Goal: Task Accomplishment & Management: Complete application form

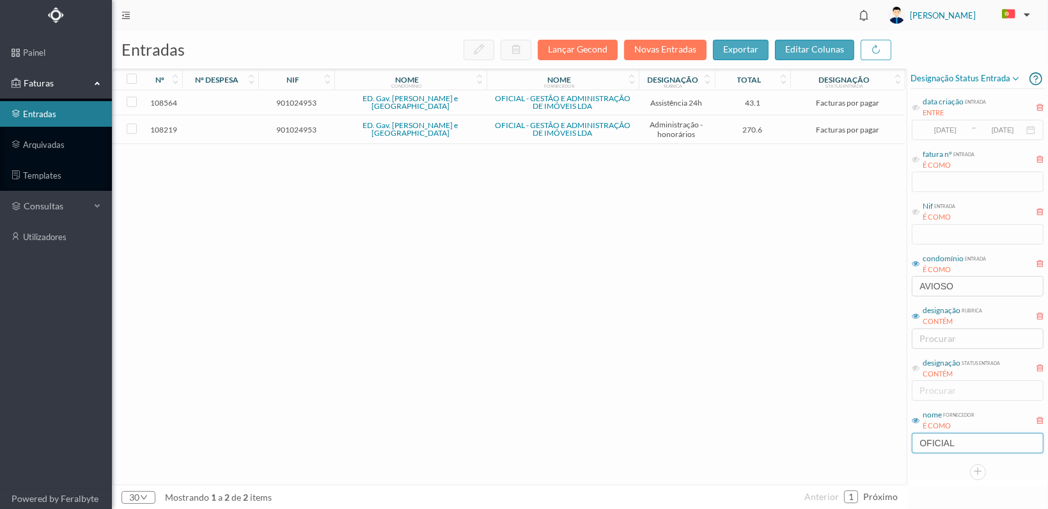
drag, startPoint x: 981, startPoint y: 446, endPoint x: 888, endPoint y: 445, distance: 92.8
click at [894, 445] on div "entradas Lançar Gecond Novas Entradas exportar editar colunas nº nº despesa nif…" at bounding box center [580, 270] width 937 height 478
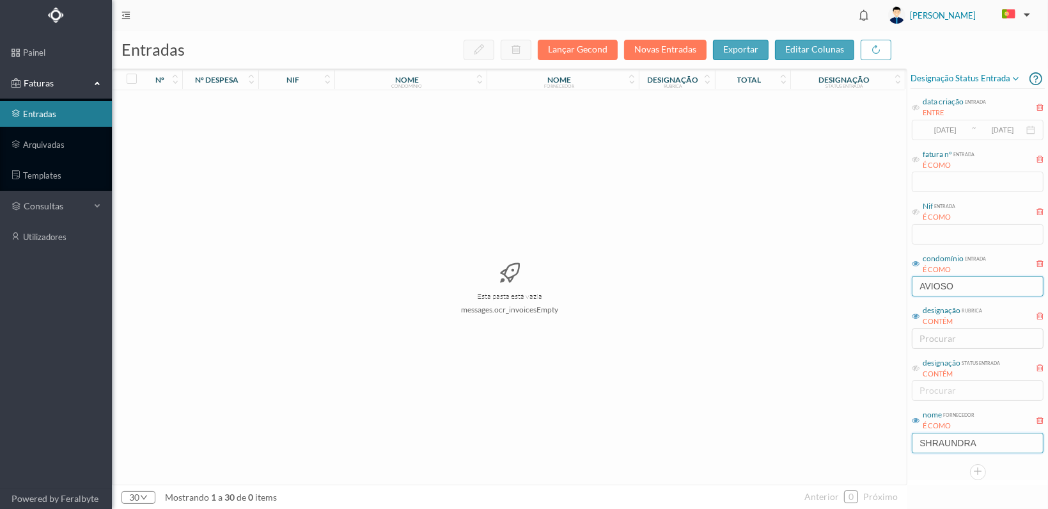
type input "SHRAUNDRA"
drag, startPoint x: 924, startPoint y: 285, endPoint x: 856, endPoint y: 285, distance: 67.8
click at [856, 285] on div "entradas Lançar Gecond Novas Entradas exportar editar colunas nº nº despesa nif…" at bounding box center [580, 270] width 937 height 478
type input "CUNHA"
drag, startPoint x: 993, startPoint y: 443, endPoint x: 912, endPoint y: 450, distance: 81.5
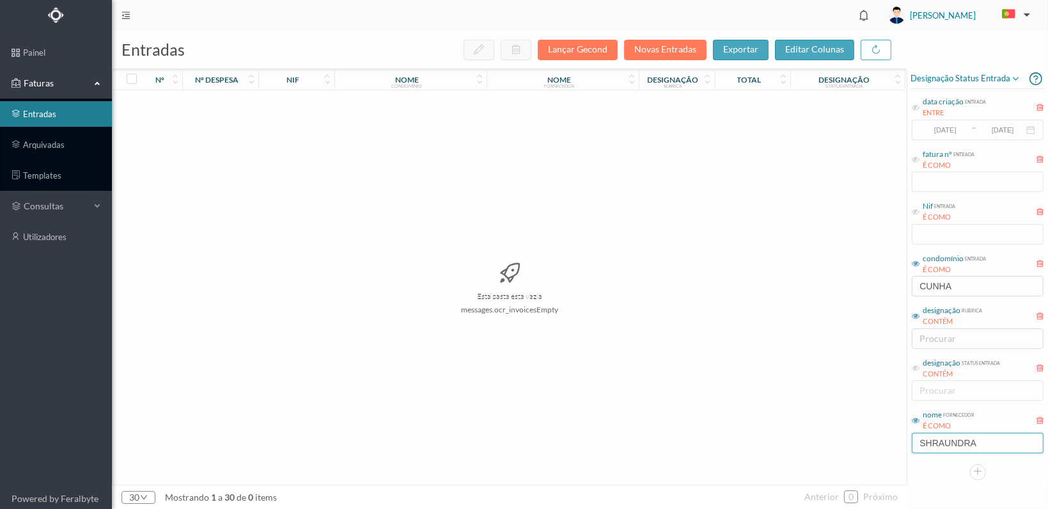
click at [912, 450] on div "nome fornecedor É COMO [PERSON_NAME]" at bounding box center [978, 430] width 134 height 48
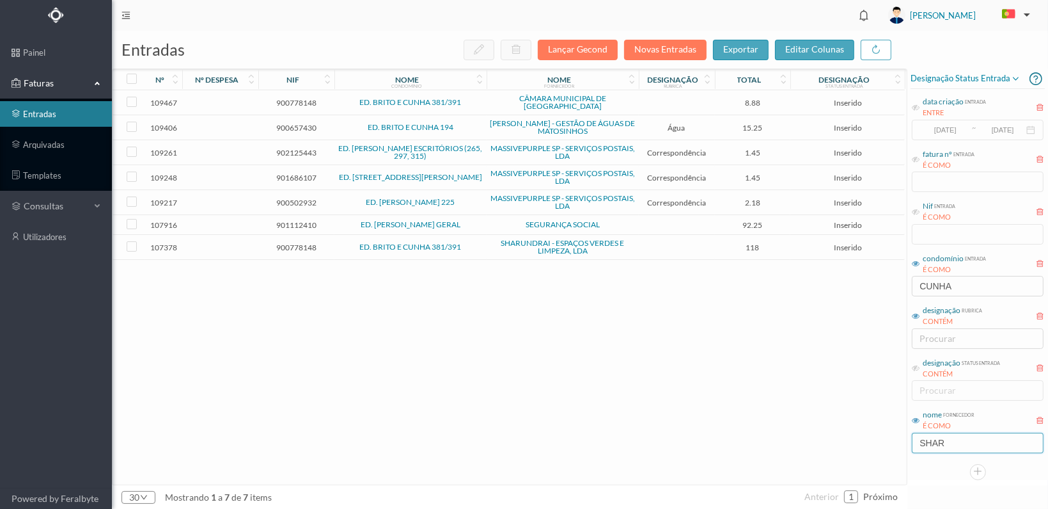
type input "SHARUNDRAI"
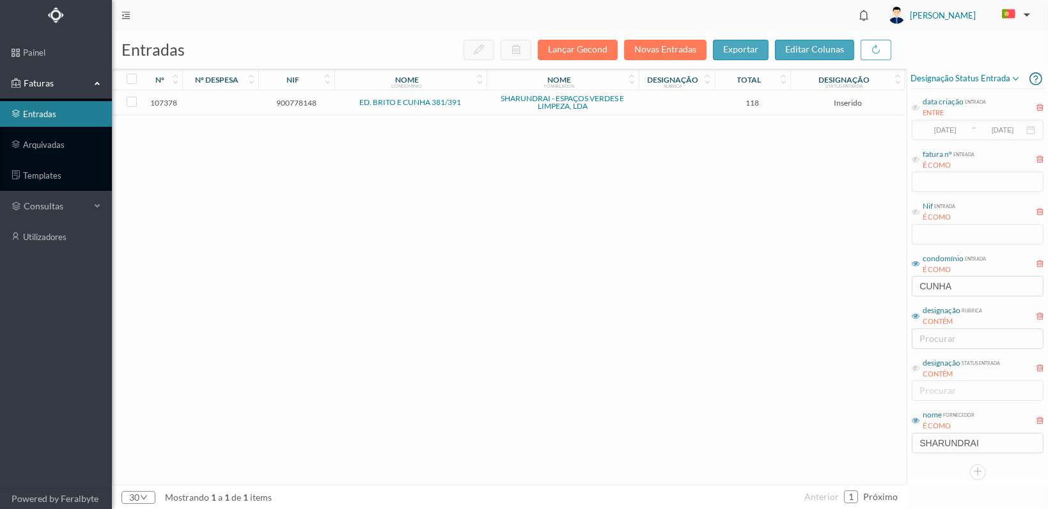
click at [308, 103] on span "900778148" at bounding box center [297, 103] width 70 height 10
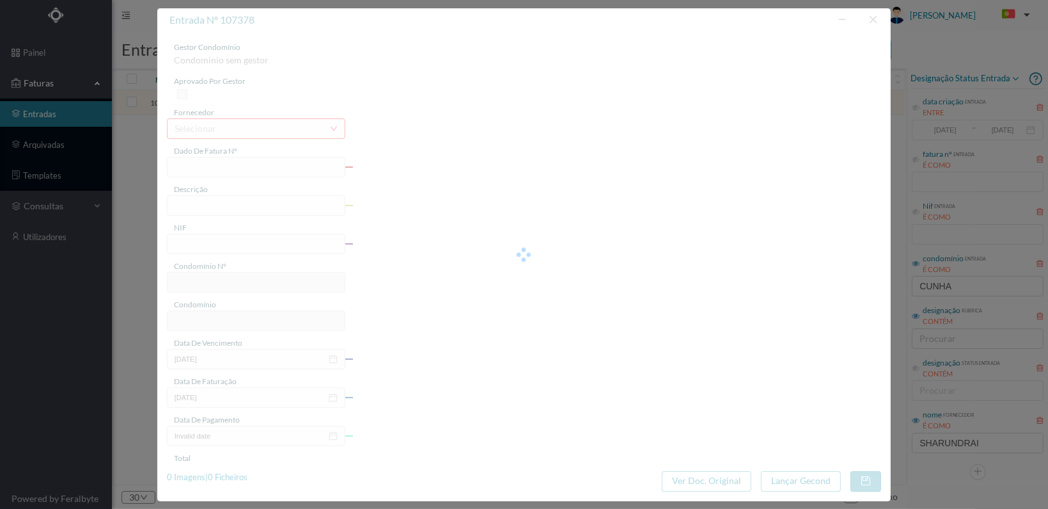
type input "FT 2025A1/978"
type input "Lavagem mecânica de garagem"
type input "900778148"
type input "[DATE]"
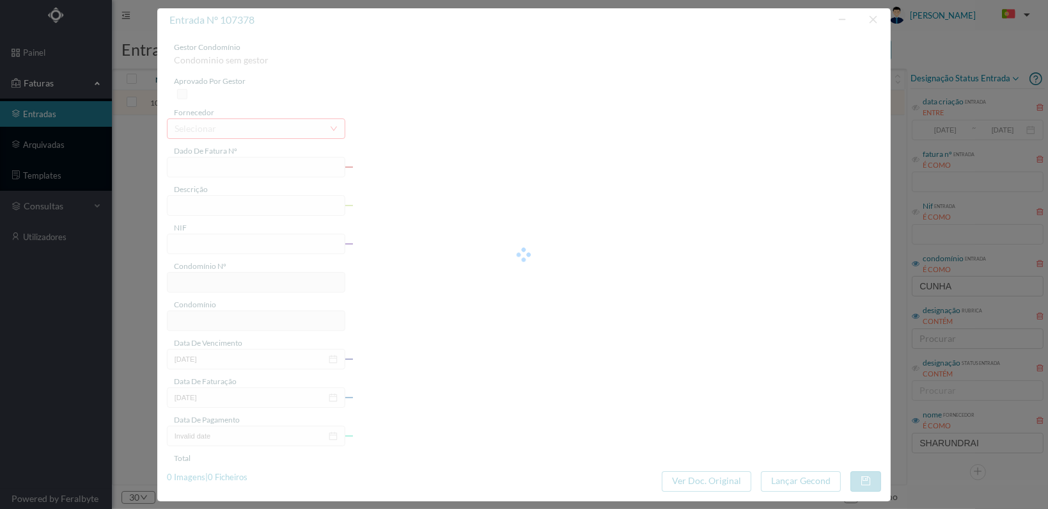
type input "[DATE]"
type input "118.00"
type input "128"
type input "ED. BRITO E CUNHA 381/391"
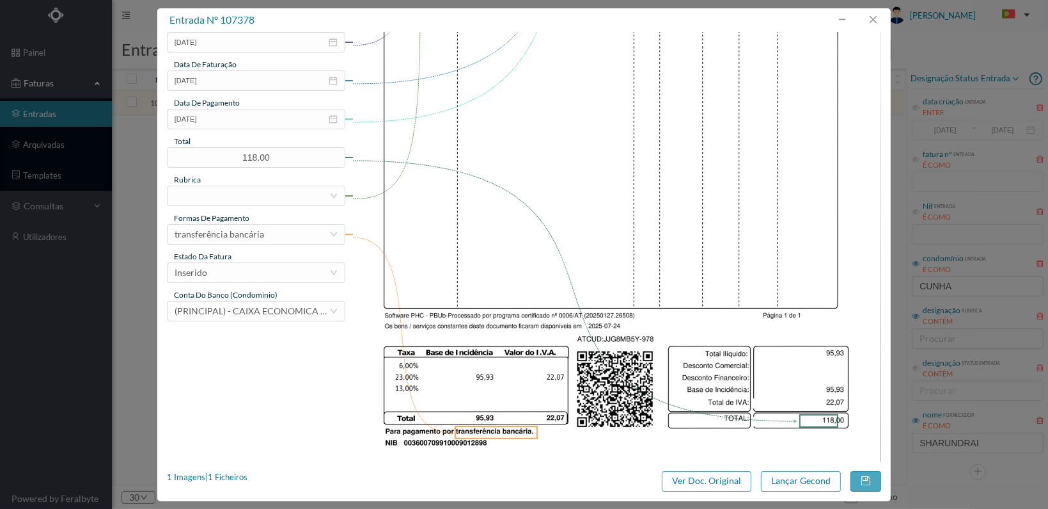
scroll to position [334, 0]
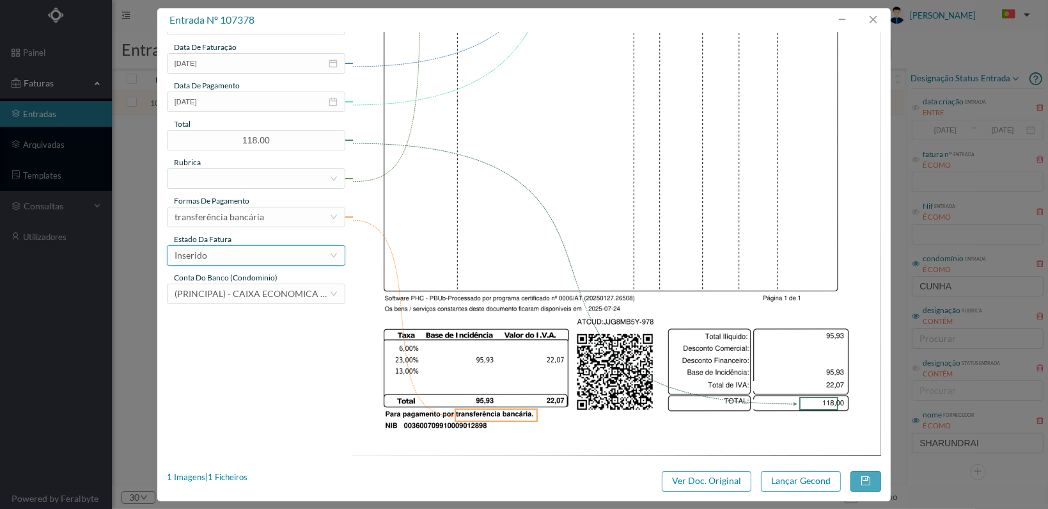
click at [302, 254] on div "Inserido" at bounding box center [252, 255] width 155 height 19
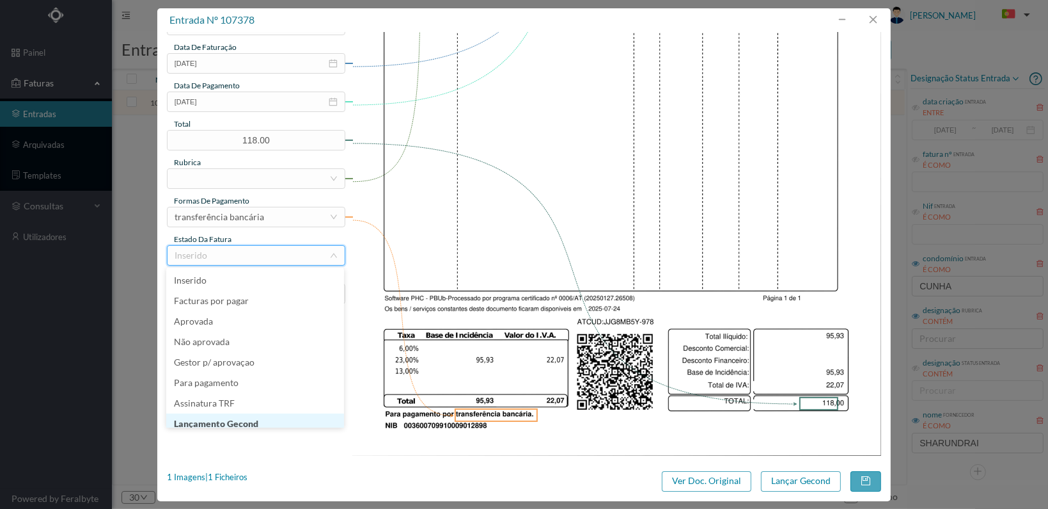
scroll to position [6, 0]
drag, startPoint x: 280, startPoint y: 416, endPoint x: 329, endPoint y: 416, distance: 48.6
click at [280, 415] on li "Lançamento Gecond" at bounding box center [255, 417] width 178 height 20
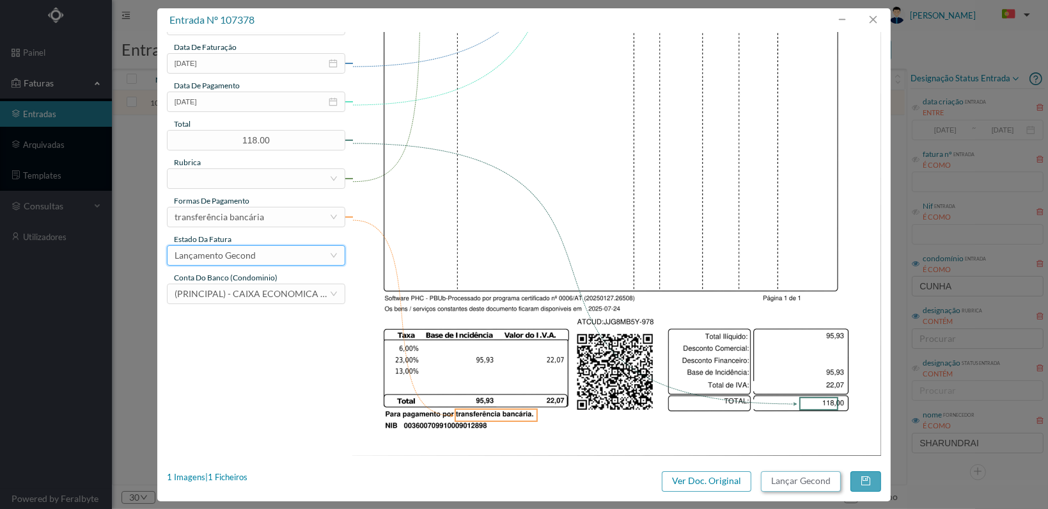
click at [786, 479] on button "Lançar Gecond" at bounding box center [801, 481] width 80 height 20
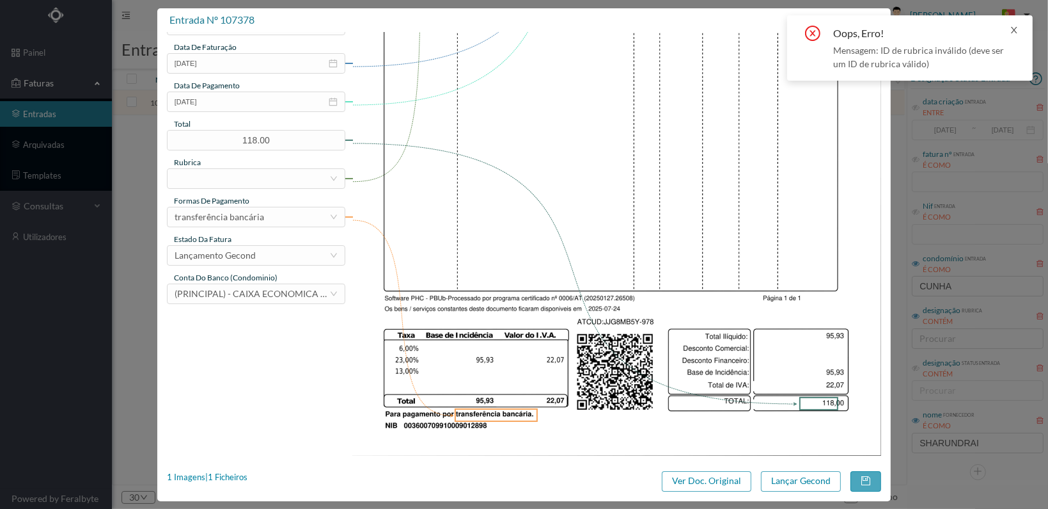
click at [1013, 27] on icon "icon: close" at bounding box center [1014, 30] width 6 height 6
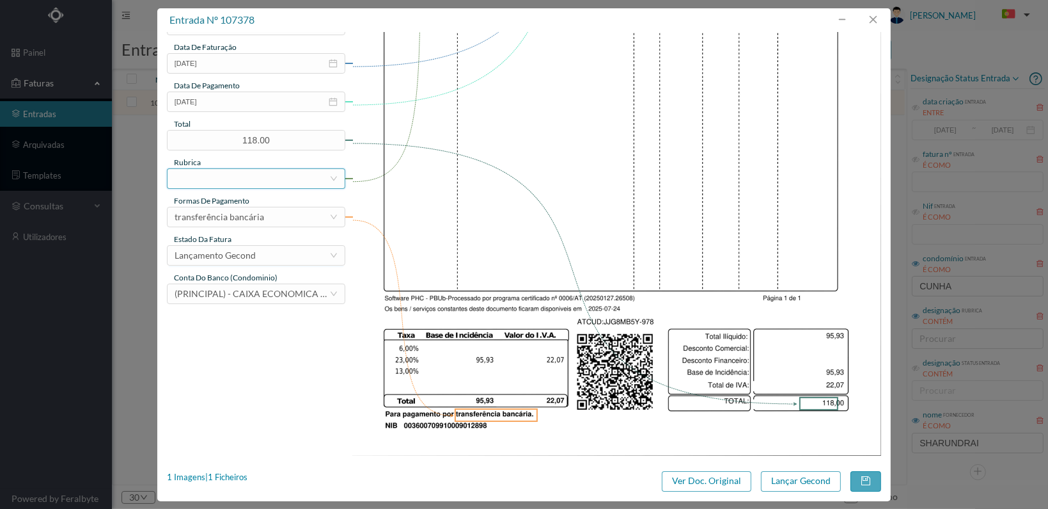
click at [237, 177] on div at bounding box center [252, 178] width 155 height 19
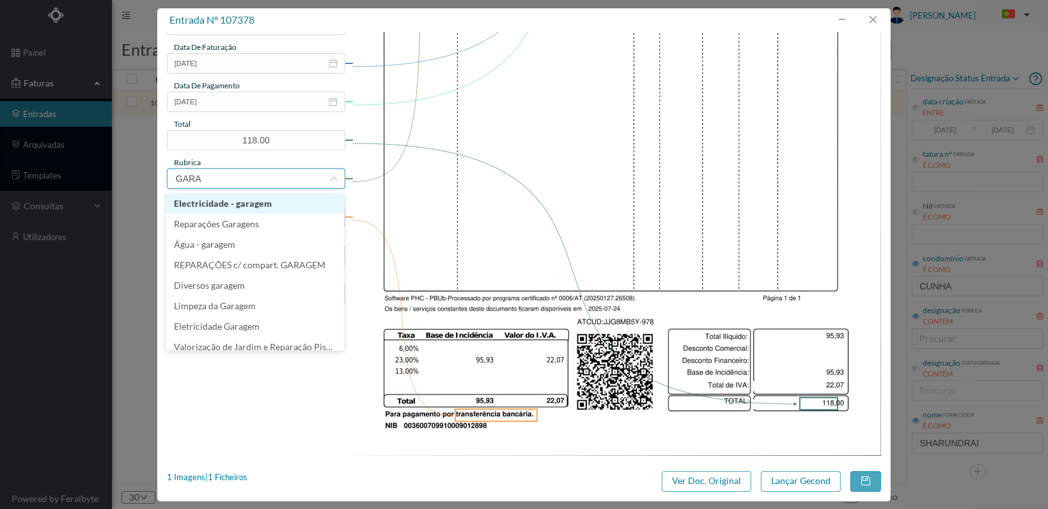
type input "GARAG"
click at [225, 303] on li "Limpeza da Garagem" at bounding box center [255, 306] width 178 height 20
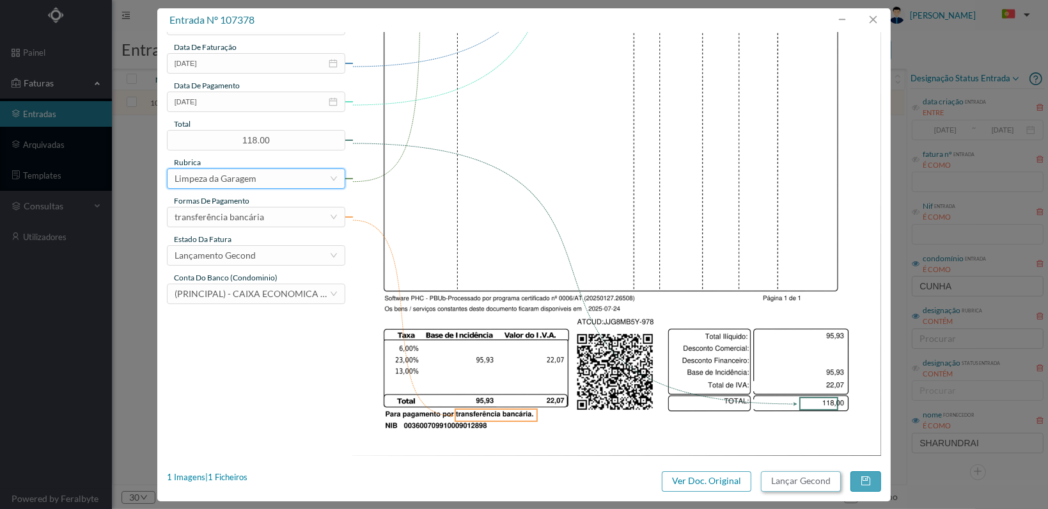
drag, startPoint x: 803, startPoint y: 481, endPoint x: 796, endPoint y: 482, distance: 6.4
click at [796, 482] on button "Lançar Gecond" at bounding box center [801, 481] width 80 height 20
